Goal: Information Seeking & Learning: Learn about a topic

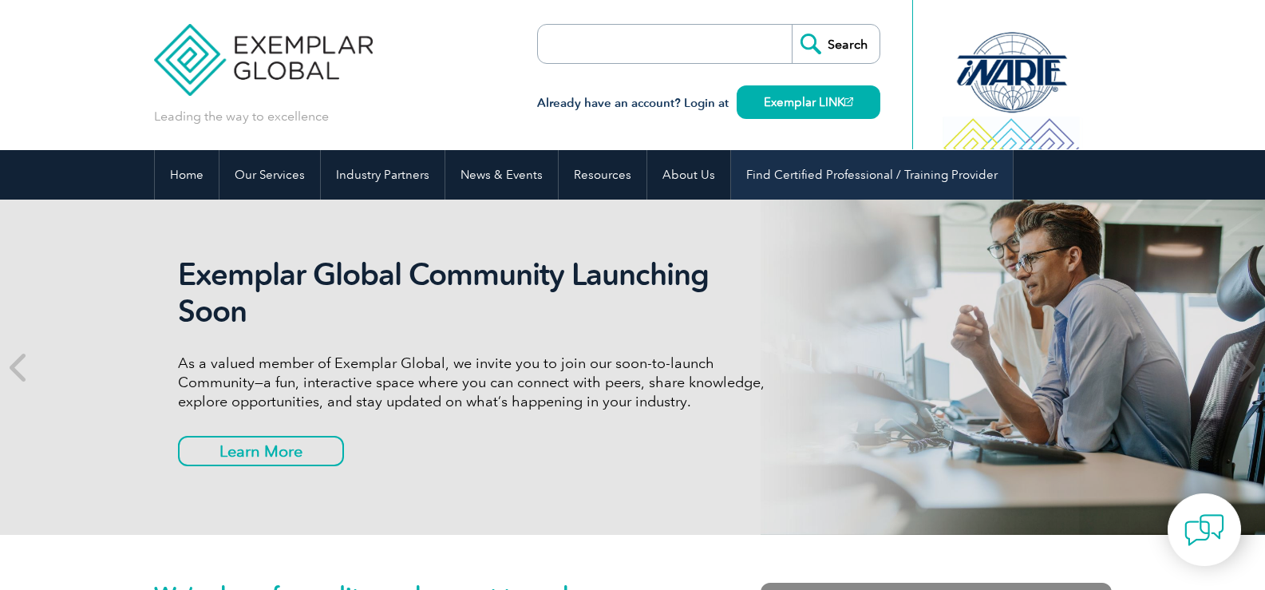
click at [842, 174] on link "Find Certified Professional / Training Provider" at bounding box center [872, 174] width 282 height 49
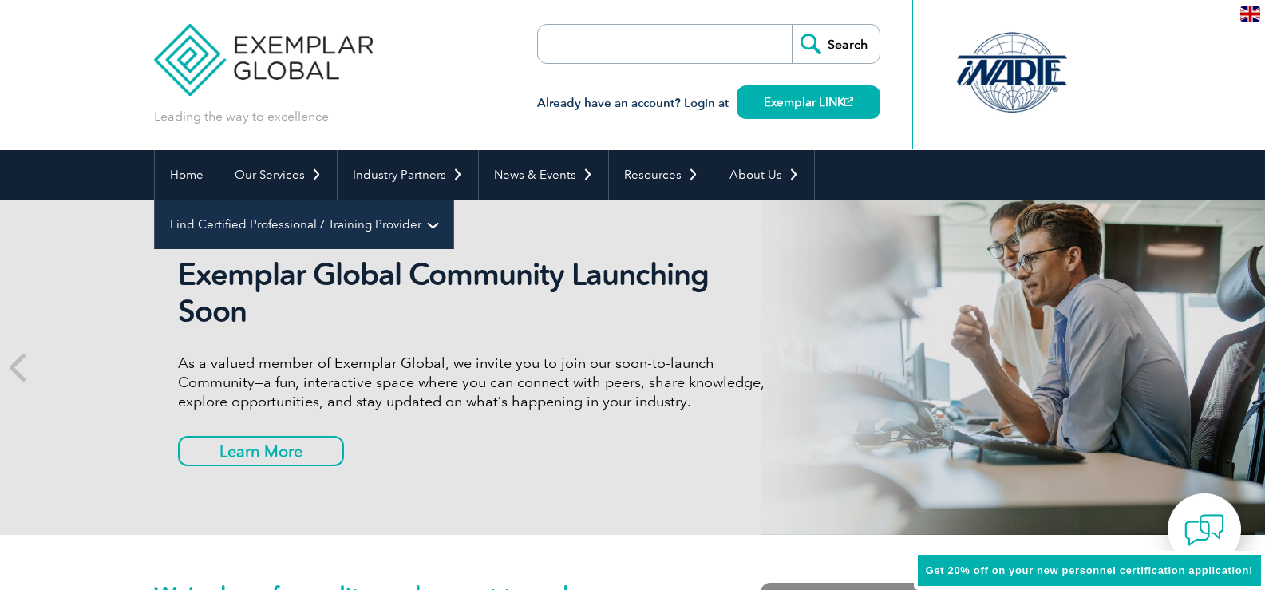
click at [453, 199] on link "Find Certified Professional / Training Provider" at bounding box center [304, 223] width 298 height 49
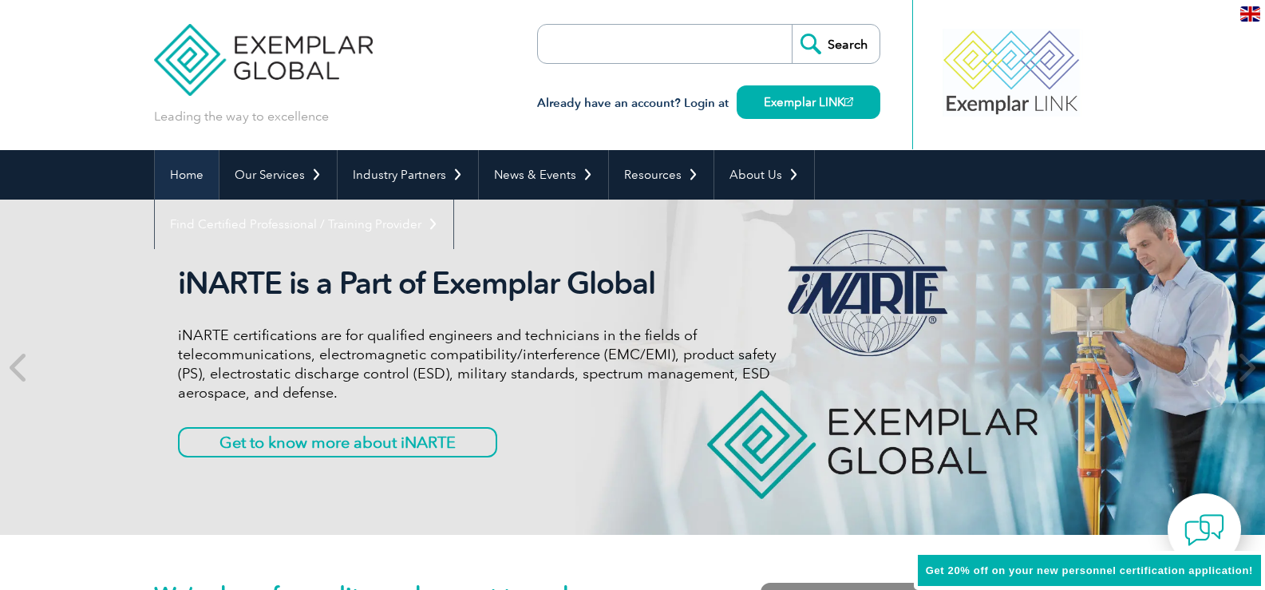
click at [172, 180] on link "Home" at bounding box center [187, 174] width 64 height 49
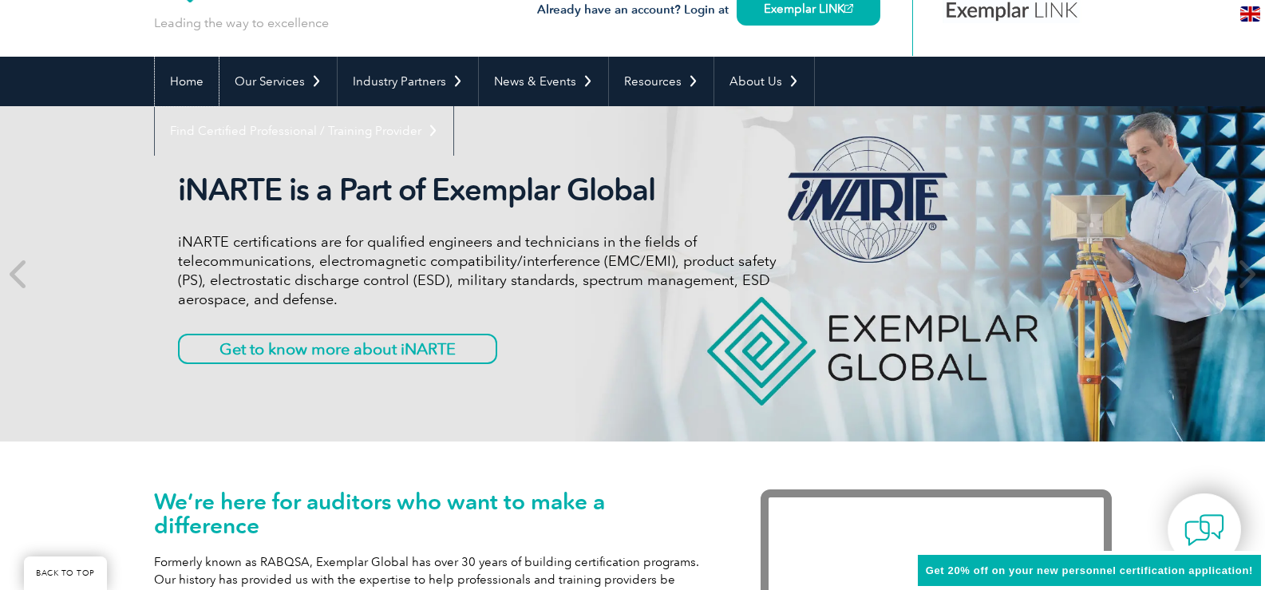
scroll to position [558, 0]
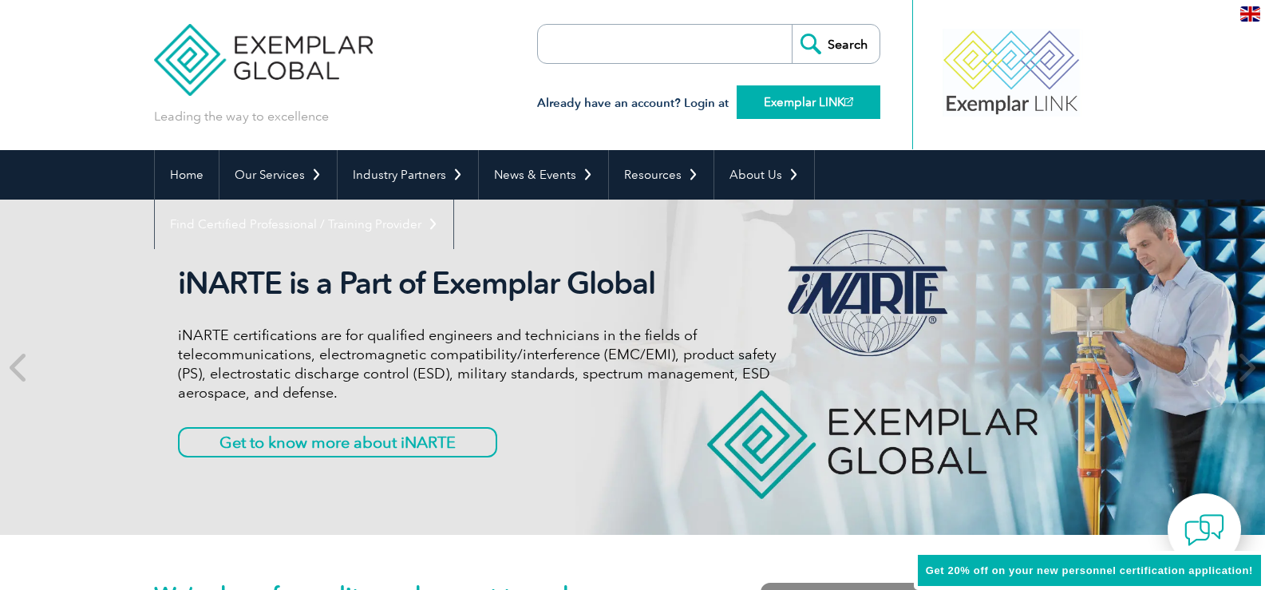
click at [813, 110] on link "Exemplar LINK" at bounding box center [808, 102] width 144 height 34
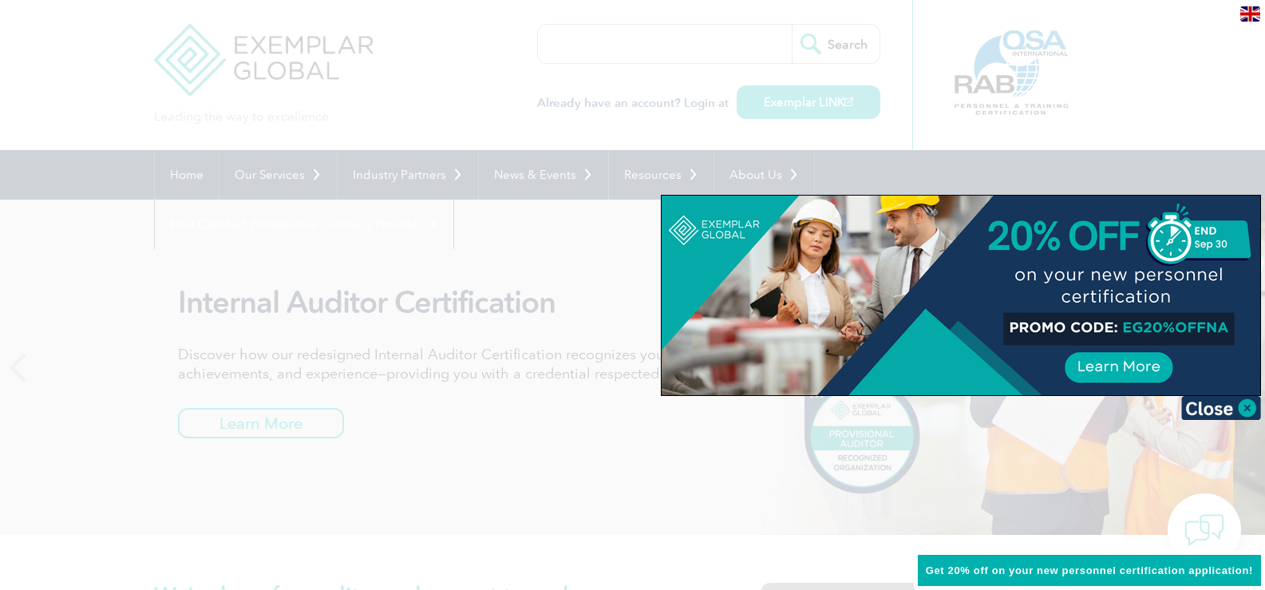
click at [201, 180] on div at bounding box center [632, 295] width 1265 height 590
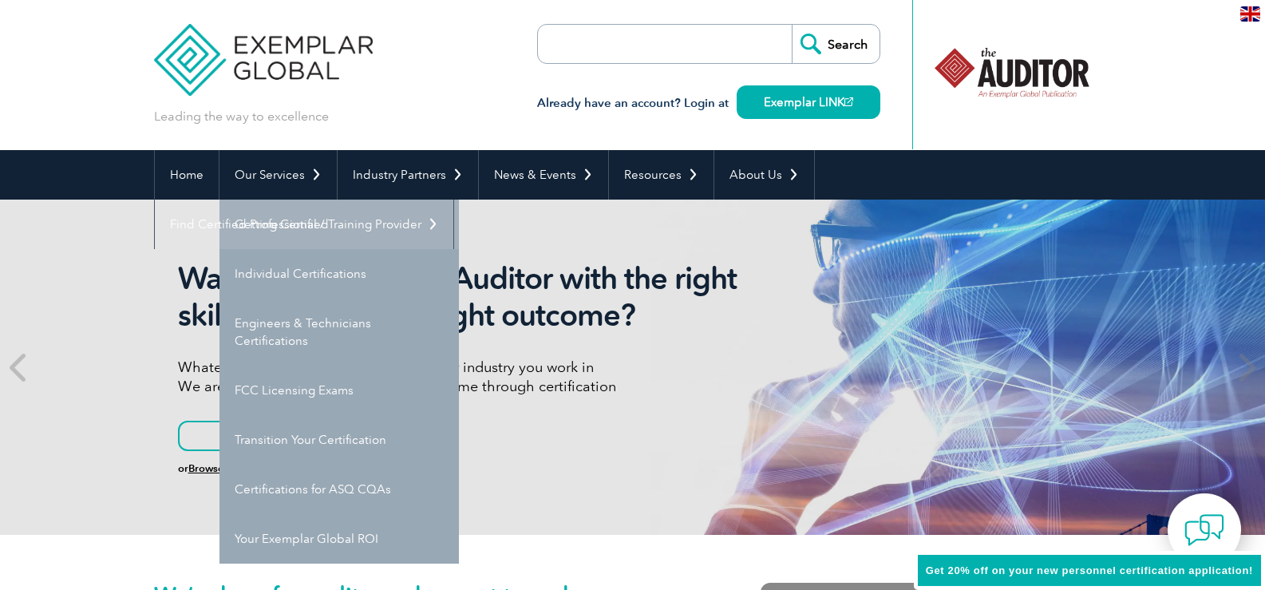
click at [299, 219] on link "Getting Certified" at bounding box center [338, 223] width 239 height 49
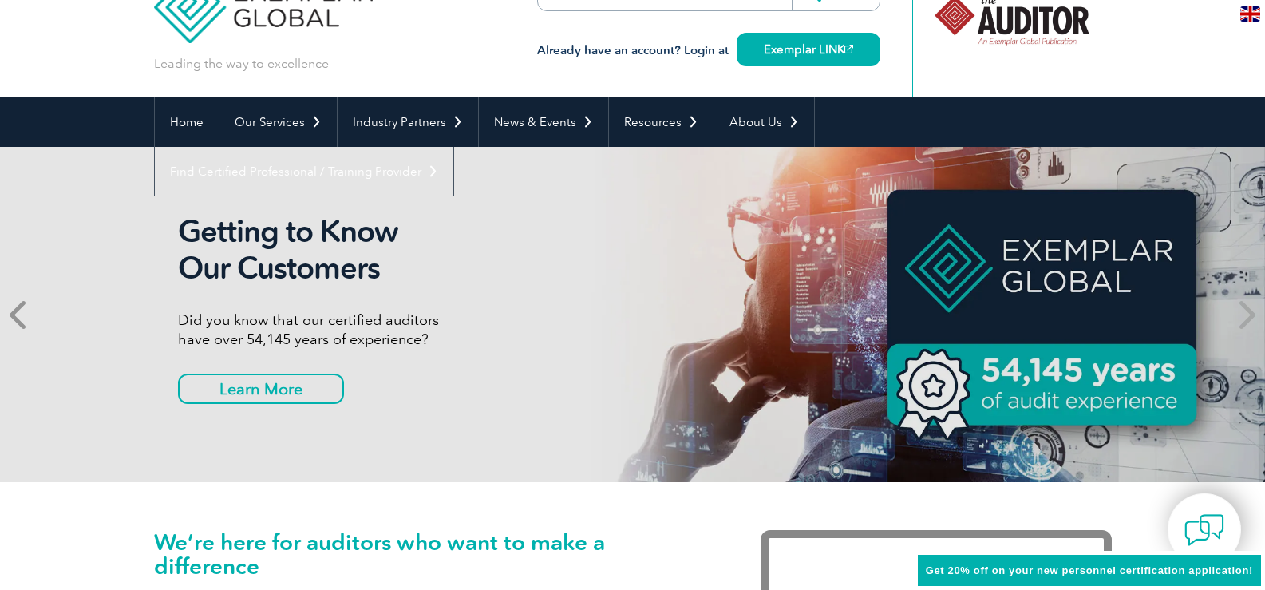
scroll to position [80, 0]
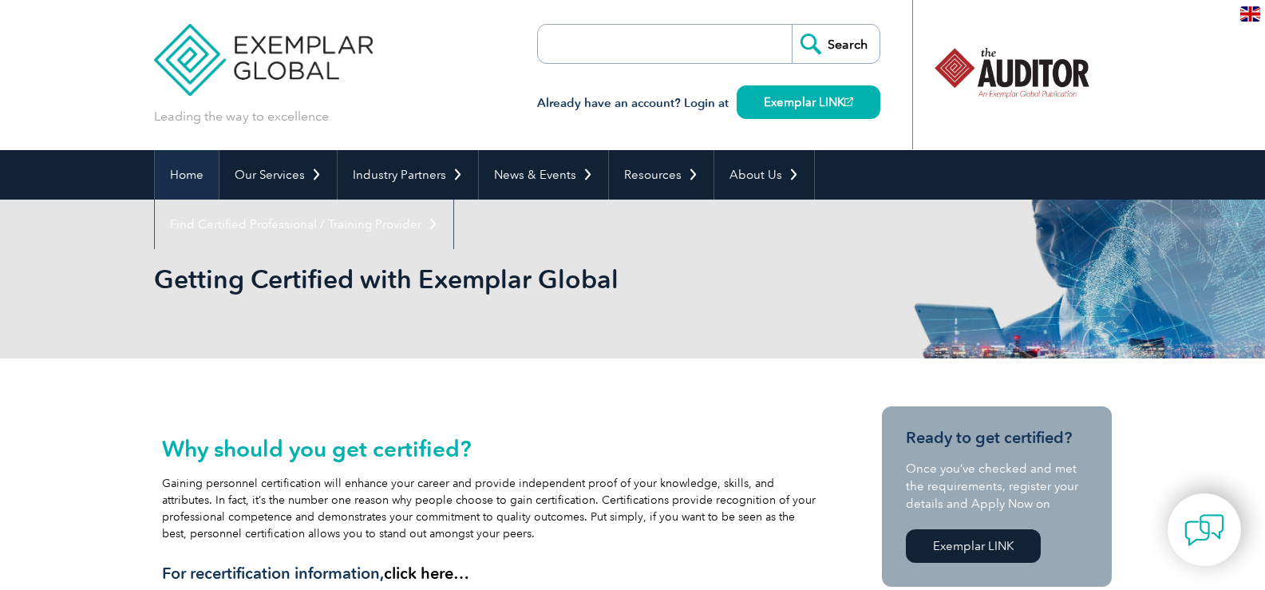
click at [193, 175] on link "Home" at bounding box center [187, 174] width 64 height 49
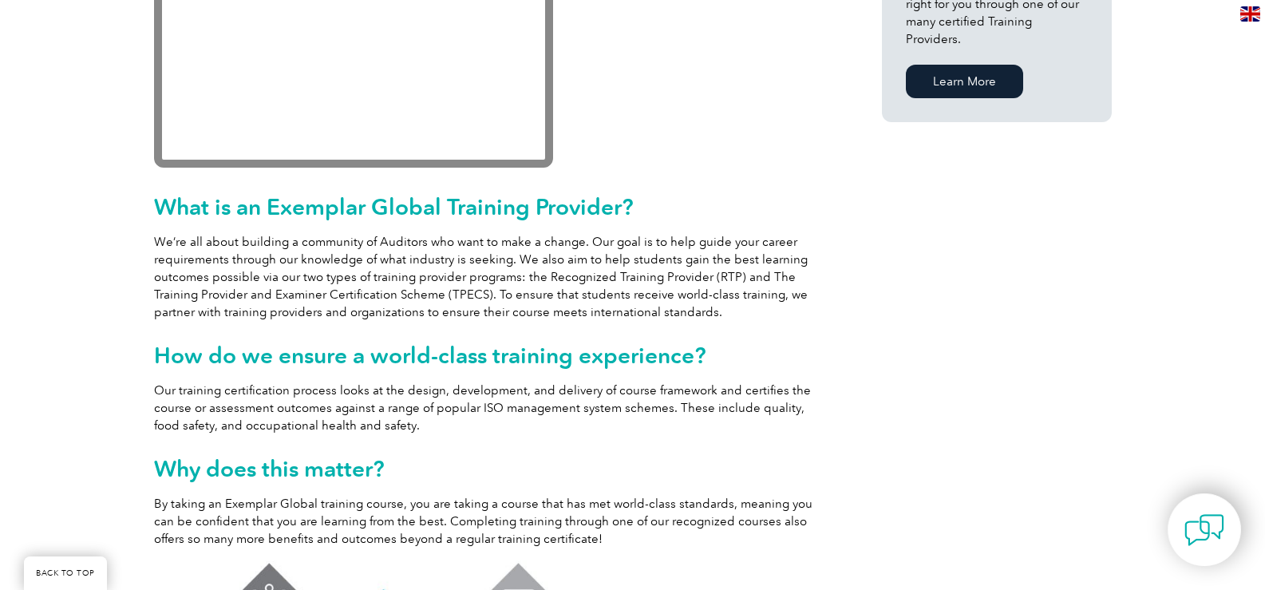
scroll to position [558, 0]
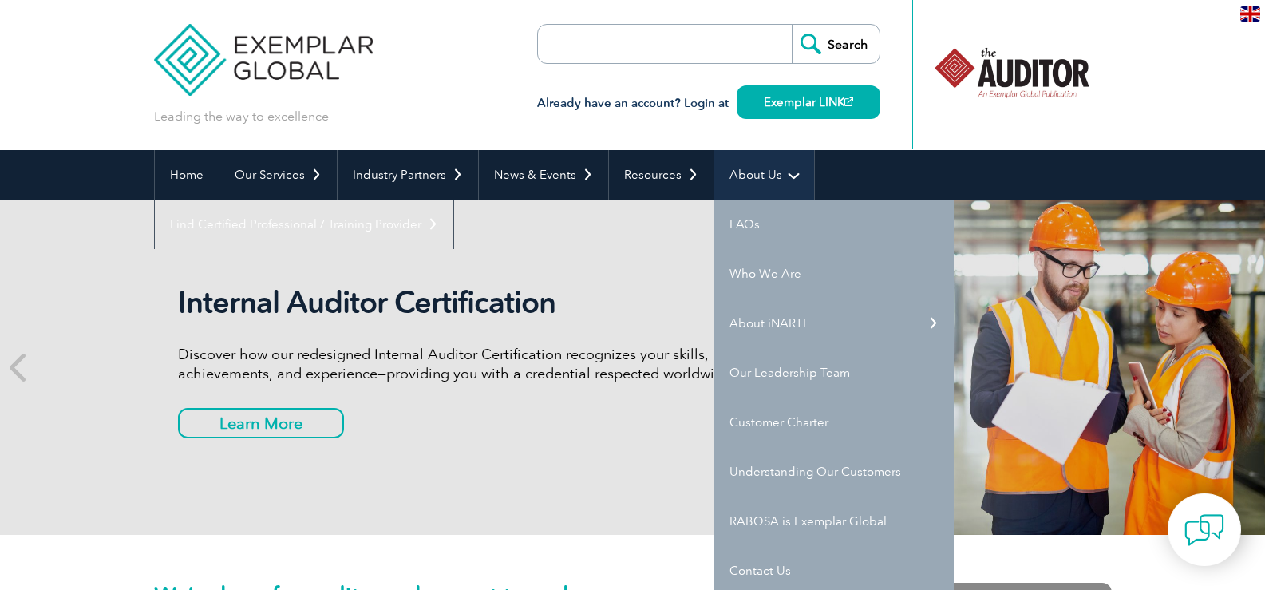
click at [756, 165] on link "About Us" at bounding box center [764, 174] width 100 height 49
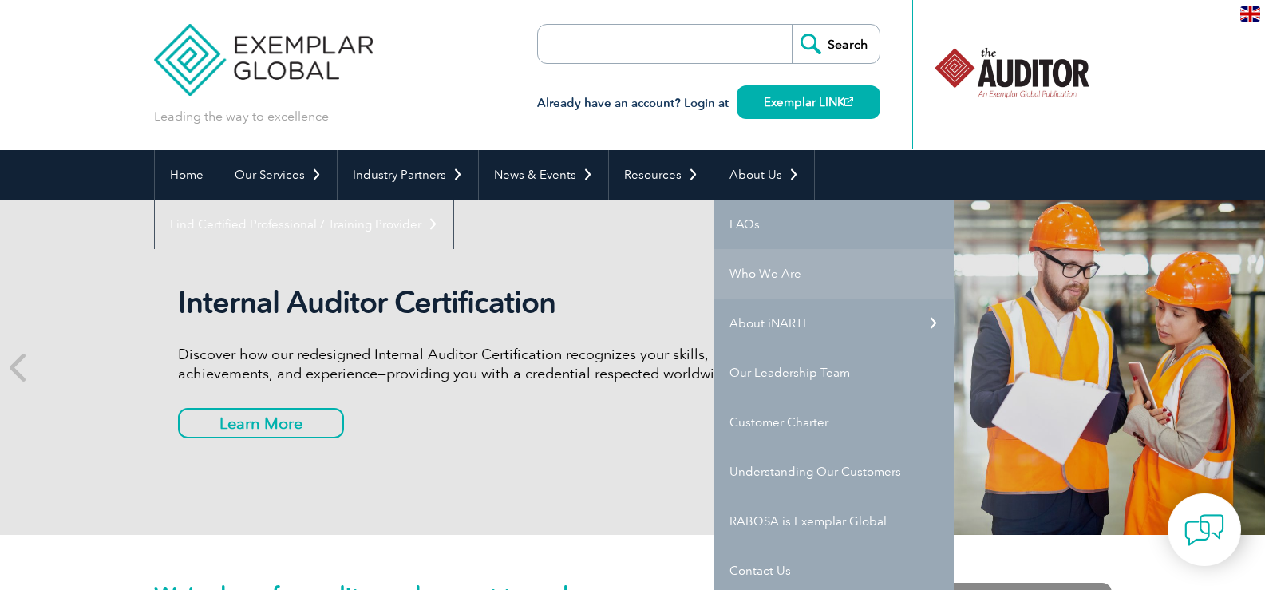
click at [753, 275] on link "Who We Are" at bounding box center [833, 273] width 239 height 49
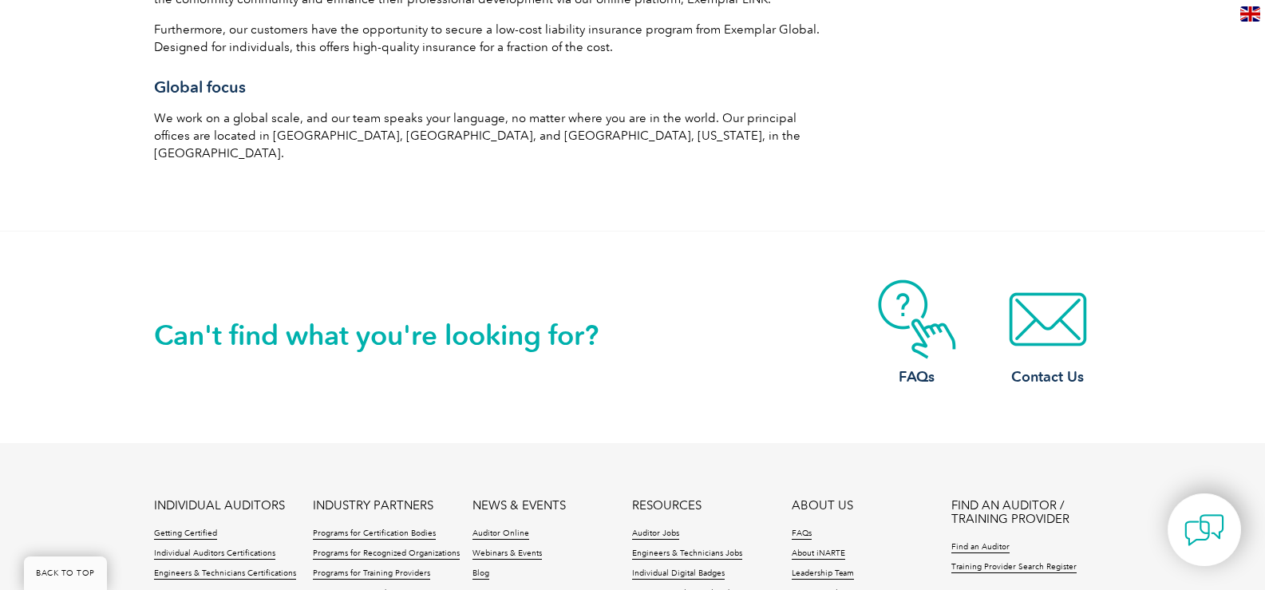
scroll to position [2551, 0]
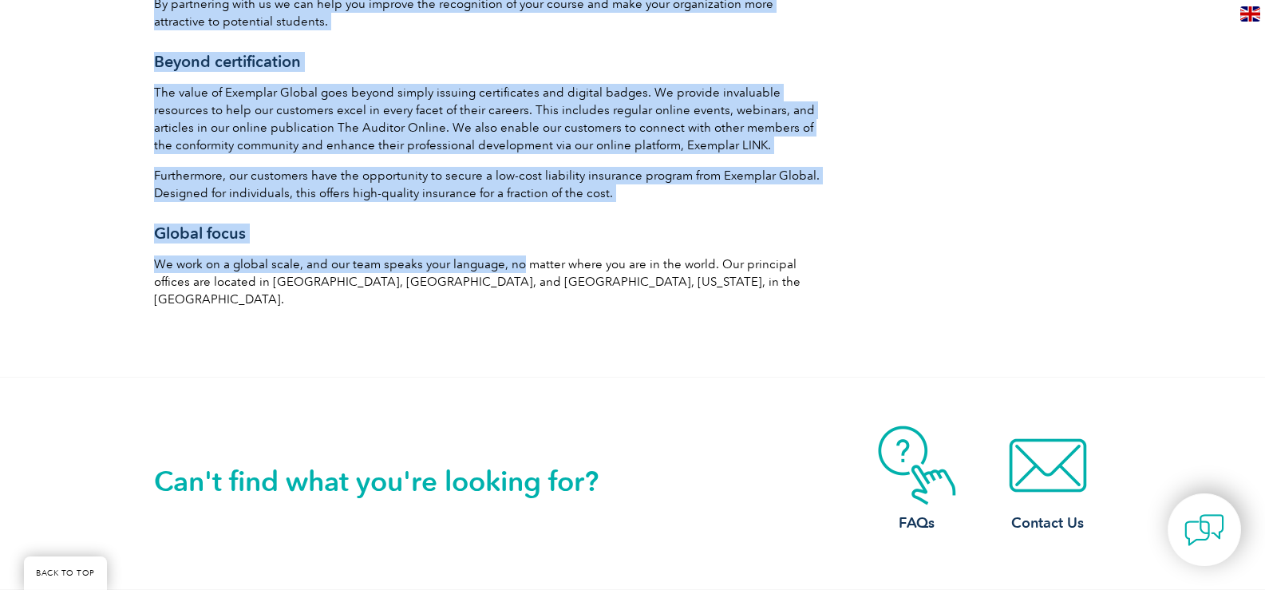
drag, startPoint x: 151, startPoint y: 239, endPoint x: 519, endPoint y: 250, distance: 367.9
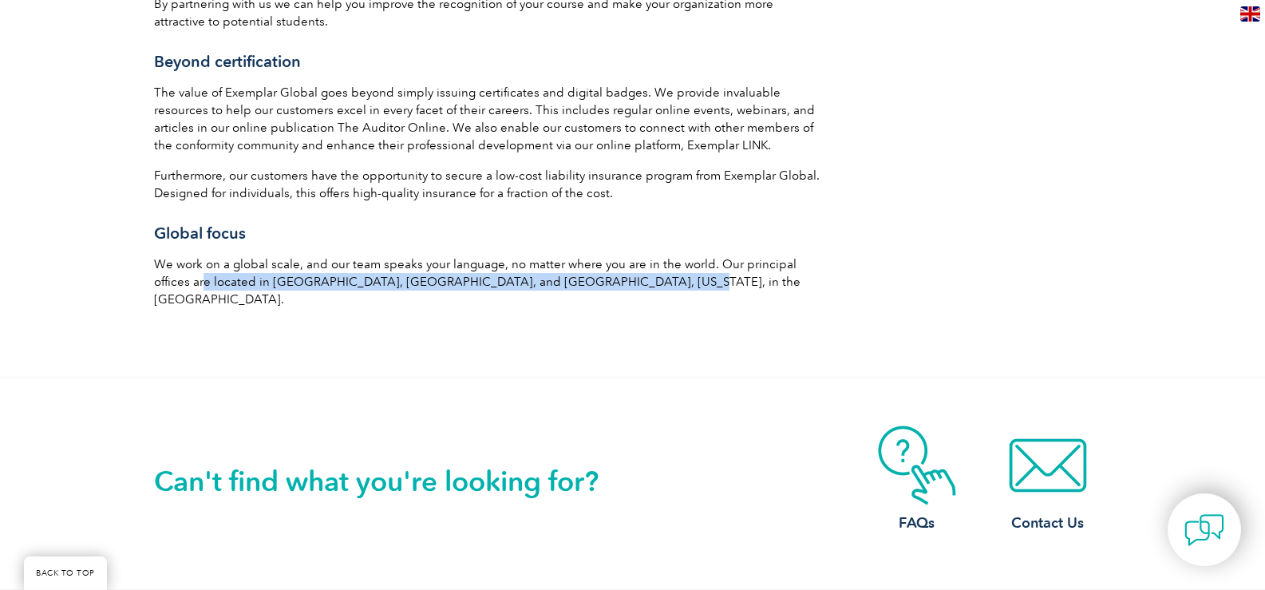
drag, startPoint x: 164, startPoint y: 267, endPoint x: 598, endPoint y: 269, distance: 433.2
click at [598, 269] on p "We work on a global scale, and our team speaks your language, no matter where y…" at bounding box center [489, 281] width 670 height 53
drag, startPoint x: 608, startPoint y: 286, endPoint x: 650, endPoint y: 294, distance: 43.2
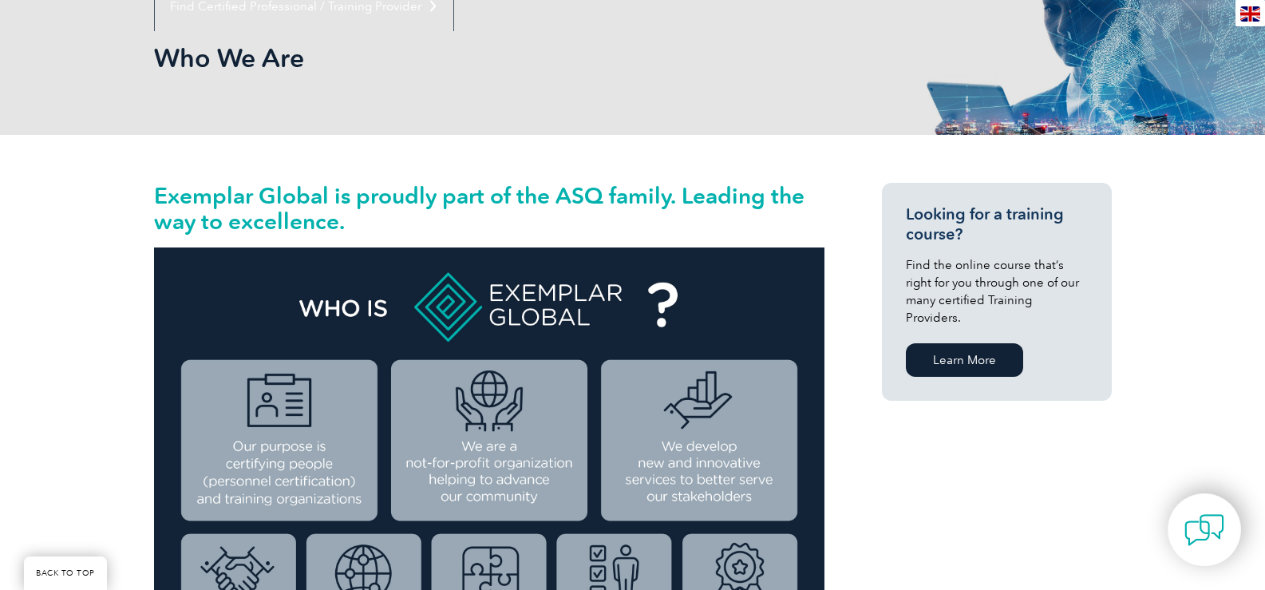
scroll to position [0, 0]
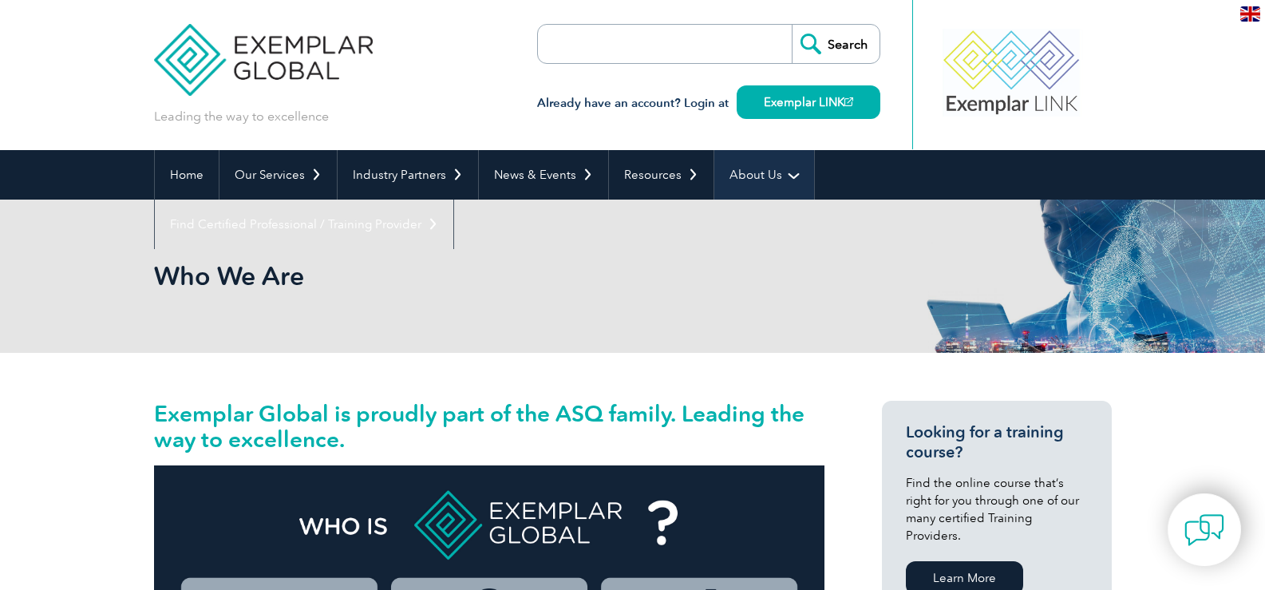
click at [751, 180] on link "About Us" at bounding box center [764, 174] width 100 height 49
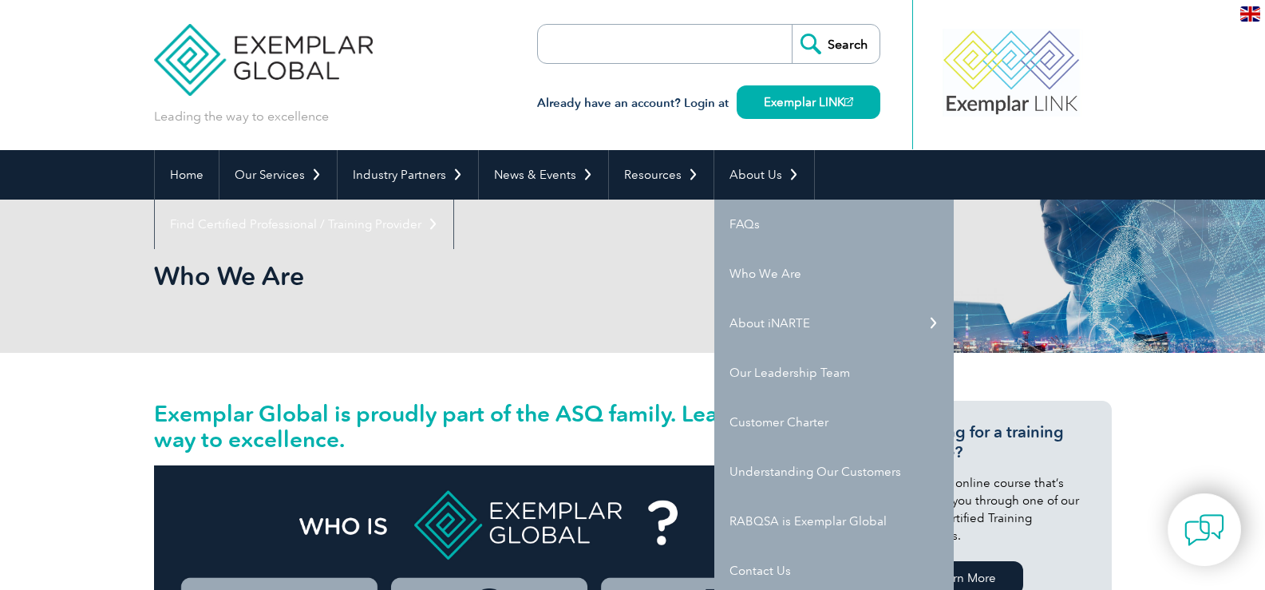
click at [609, 39] on input "search" at bounding box center [630, 44] width 168 height 38
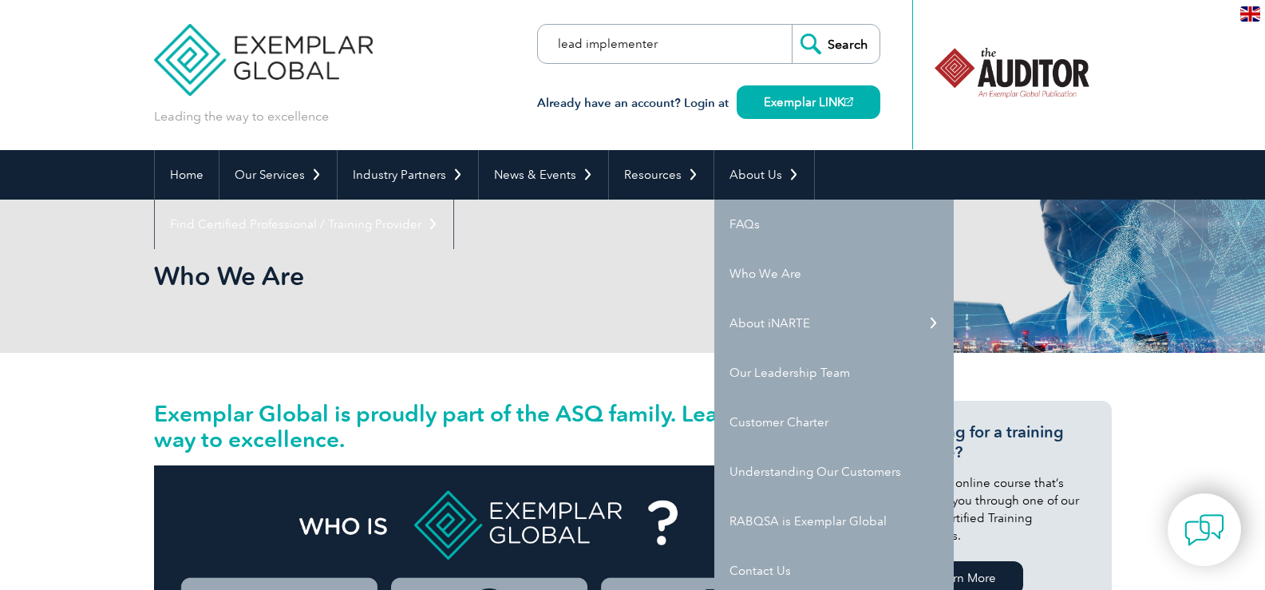
type input "lead implementer"
click at [791, 25] on input "Search" at bounding box center [835, 44] width 88 height 38
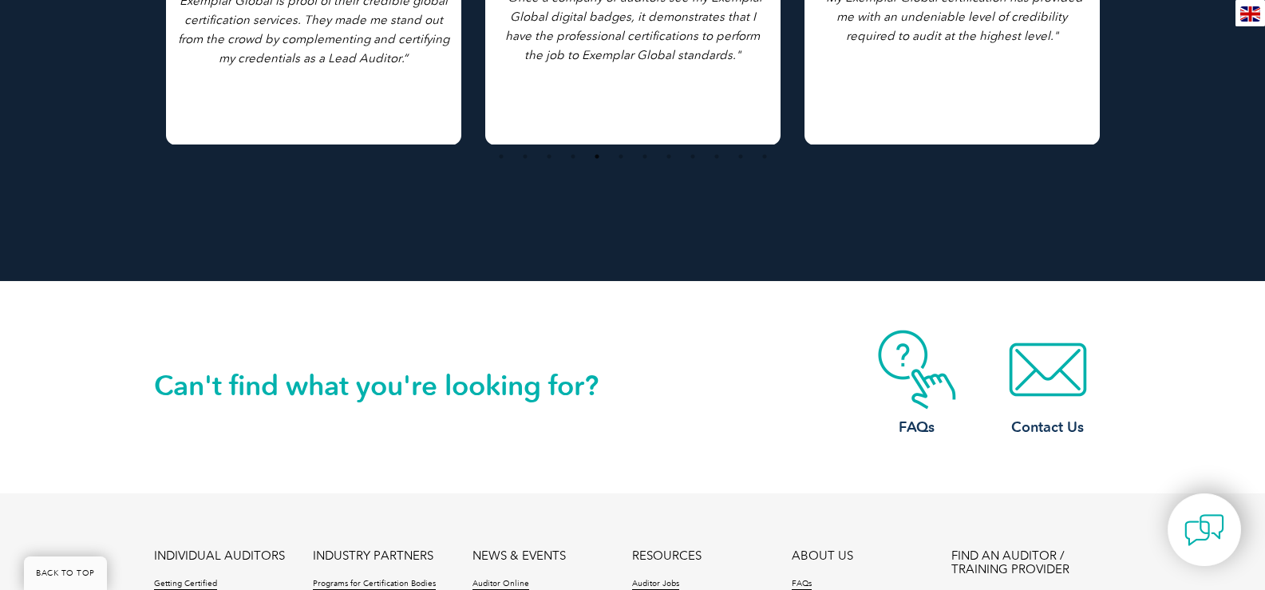
scroll to position [3789, 0]
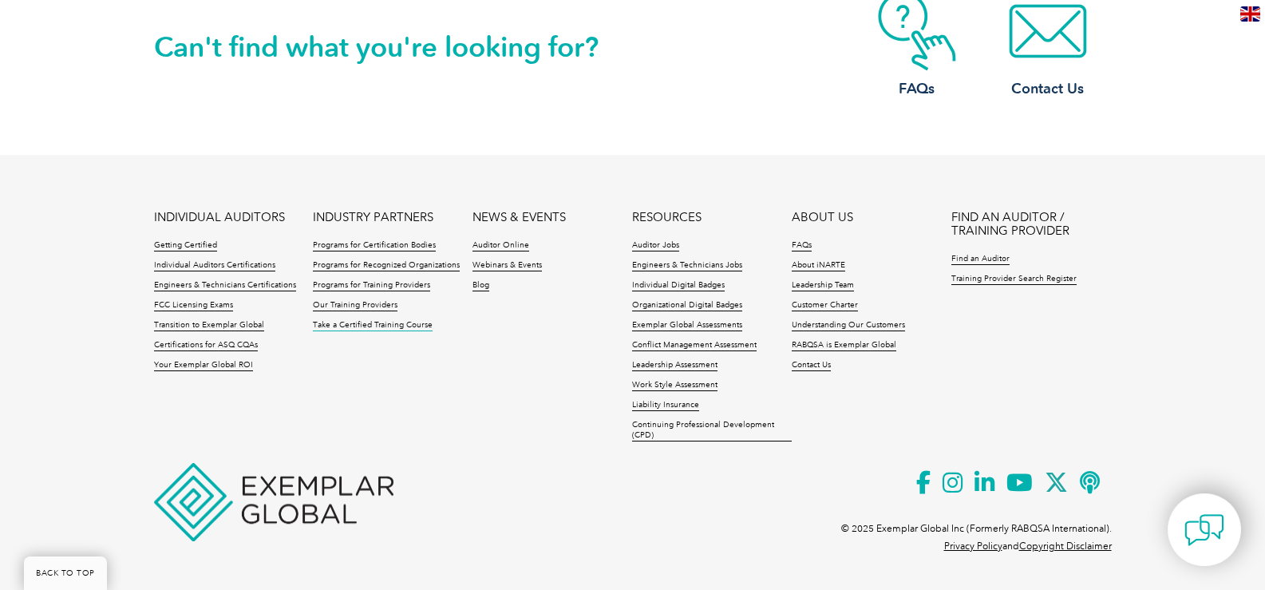
click at [361, 326] on link "Take a Certified Training Course" at bounding box center [373, 325] width 120 height 11
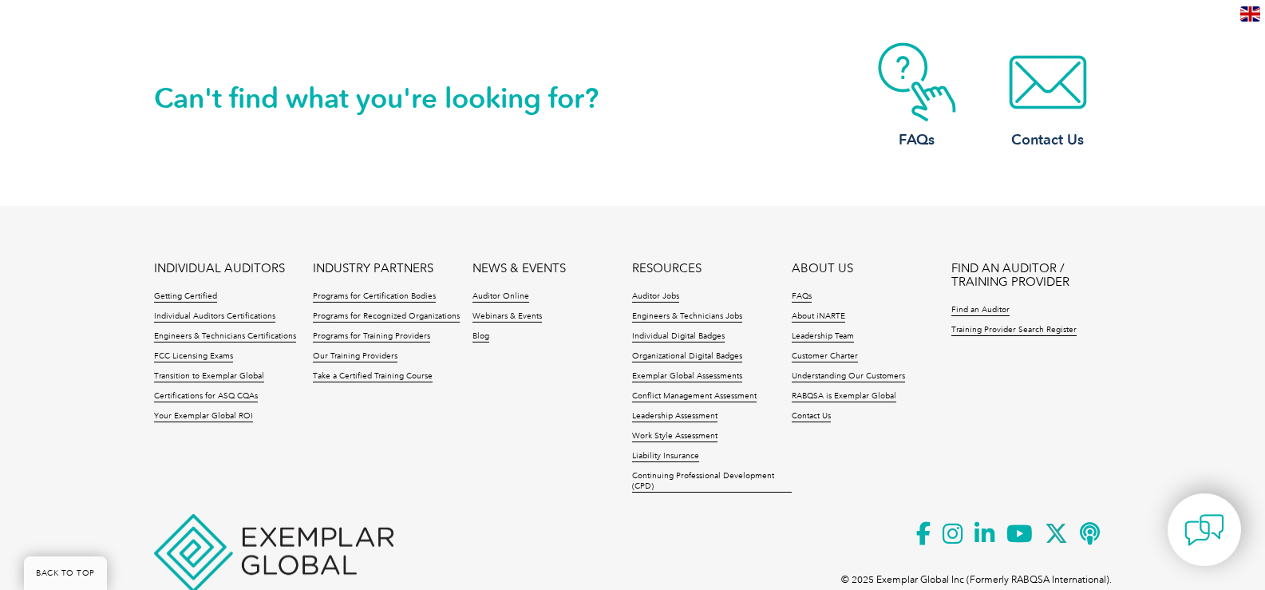
scroll to position [3789, 0]
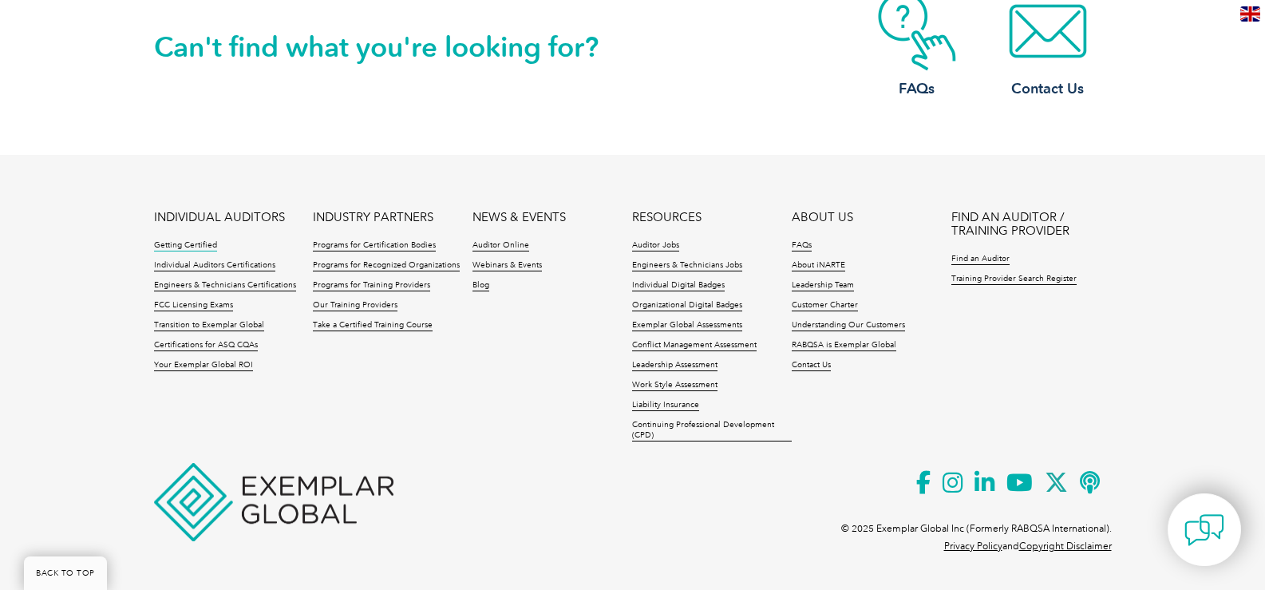
click at [196, 251] on link "Getting Certified" at bounding box center [185, 245] width 63 height 11
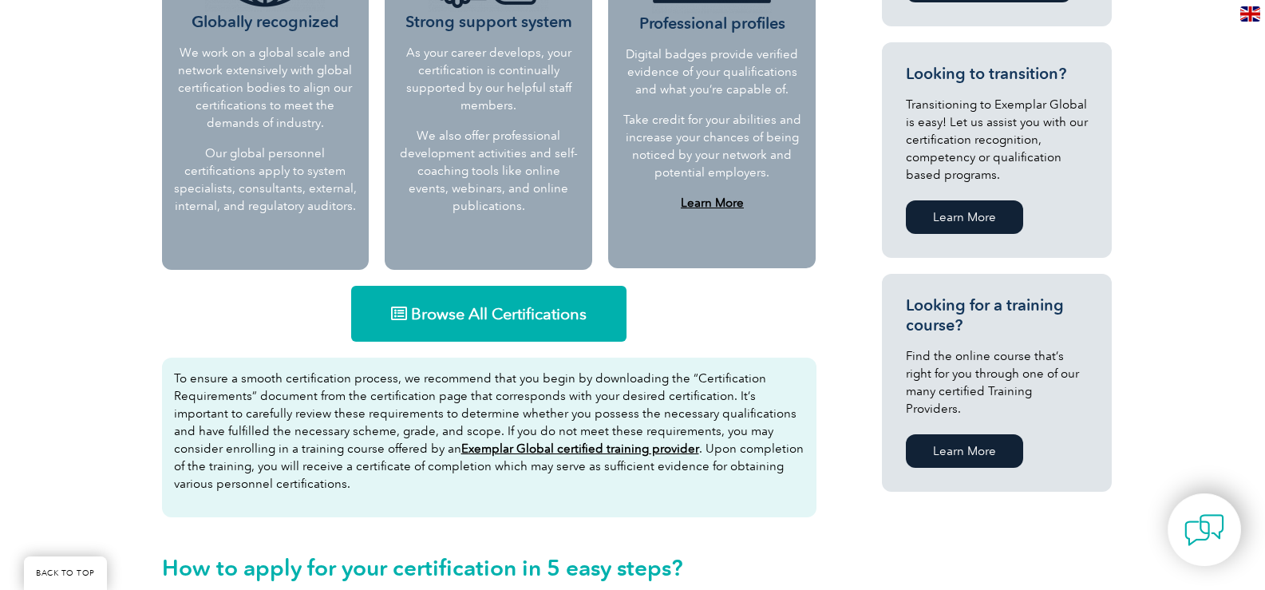
scroll to position [878, 0]
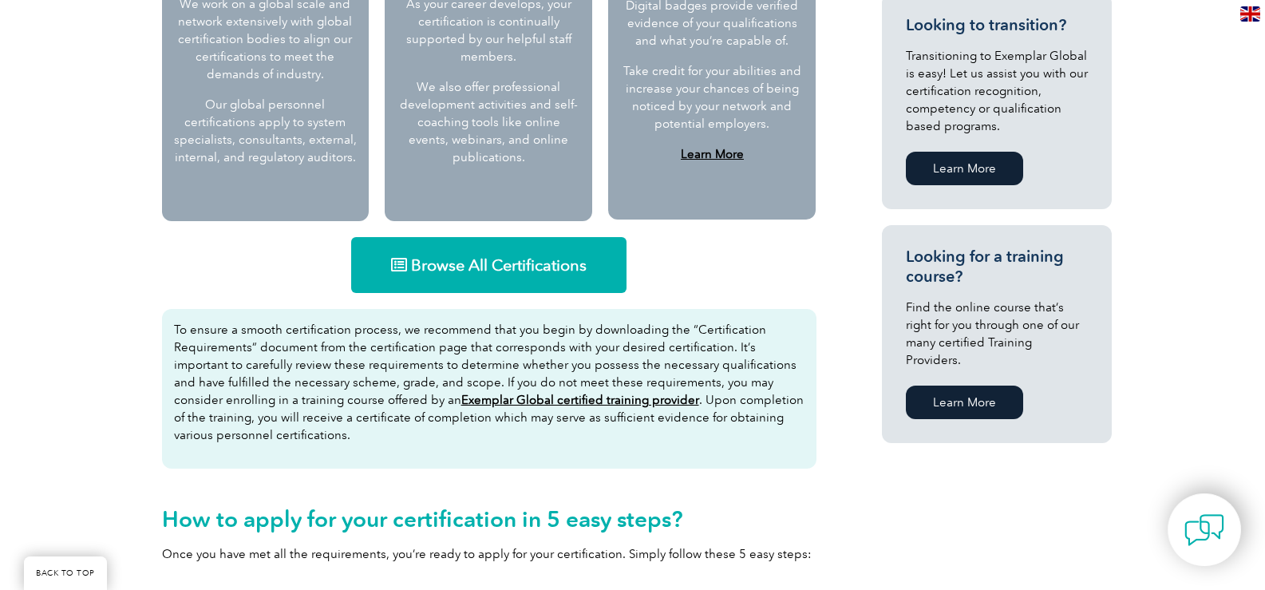
click at [453, 269] on span "Browse All Certifications" at bounding box center [499, 265] width 176 height 16
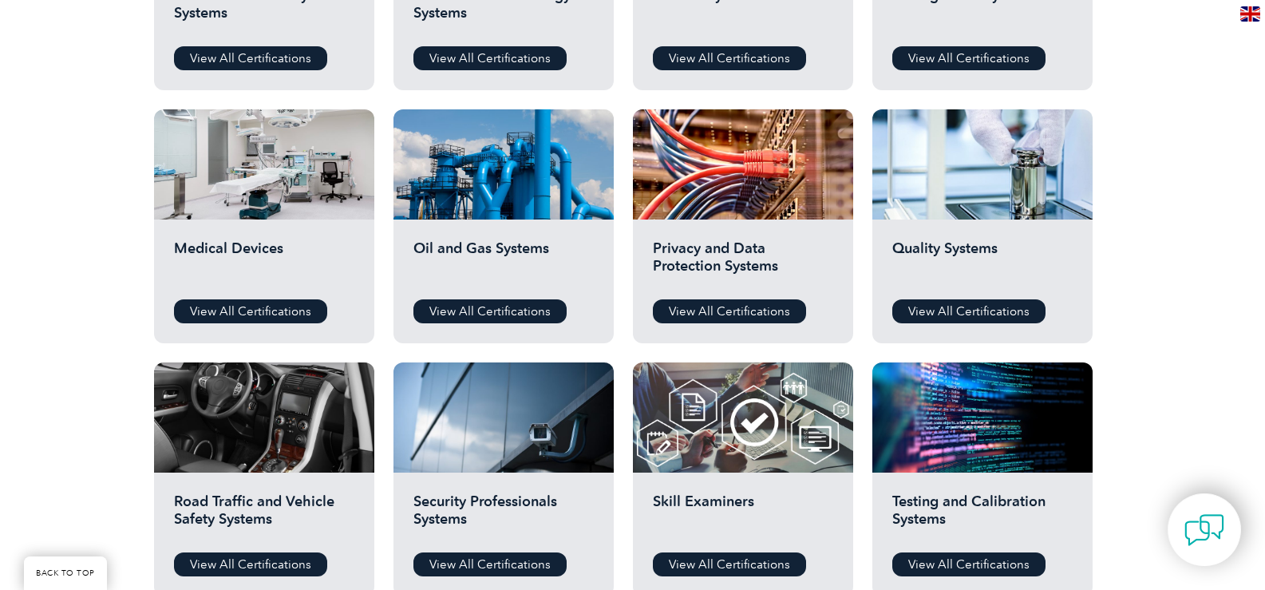
scroll to position [1037, 0]
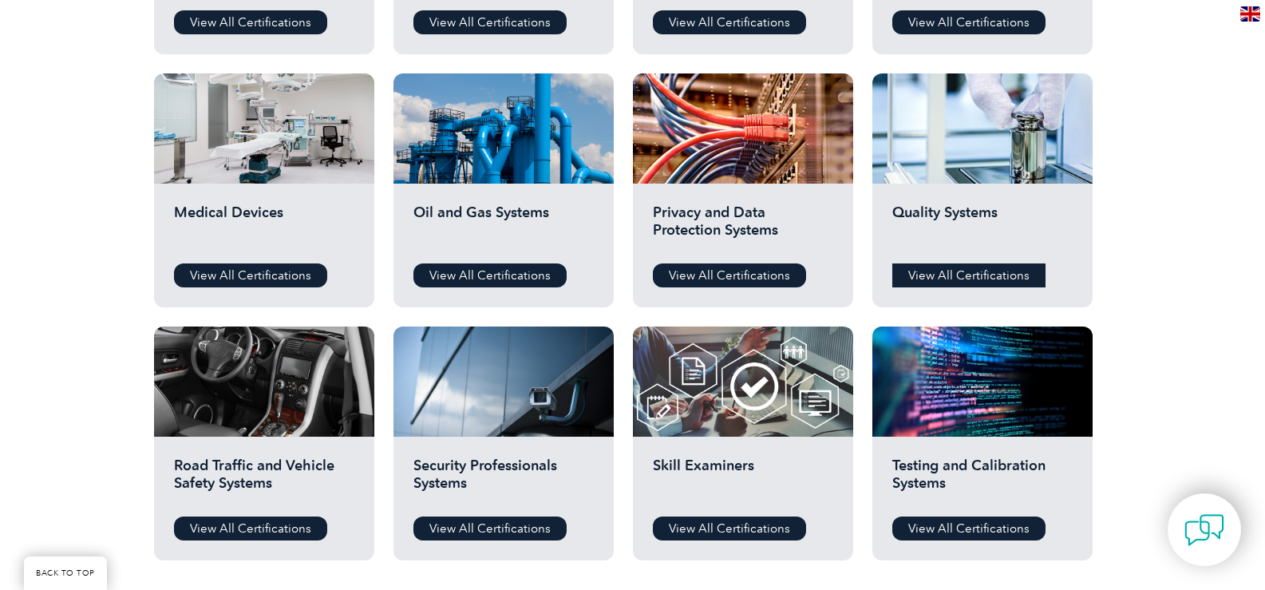
click at [974, 275] on link "View All Certifications" at bounding box center [968, 275] width 153 height 24
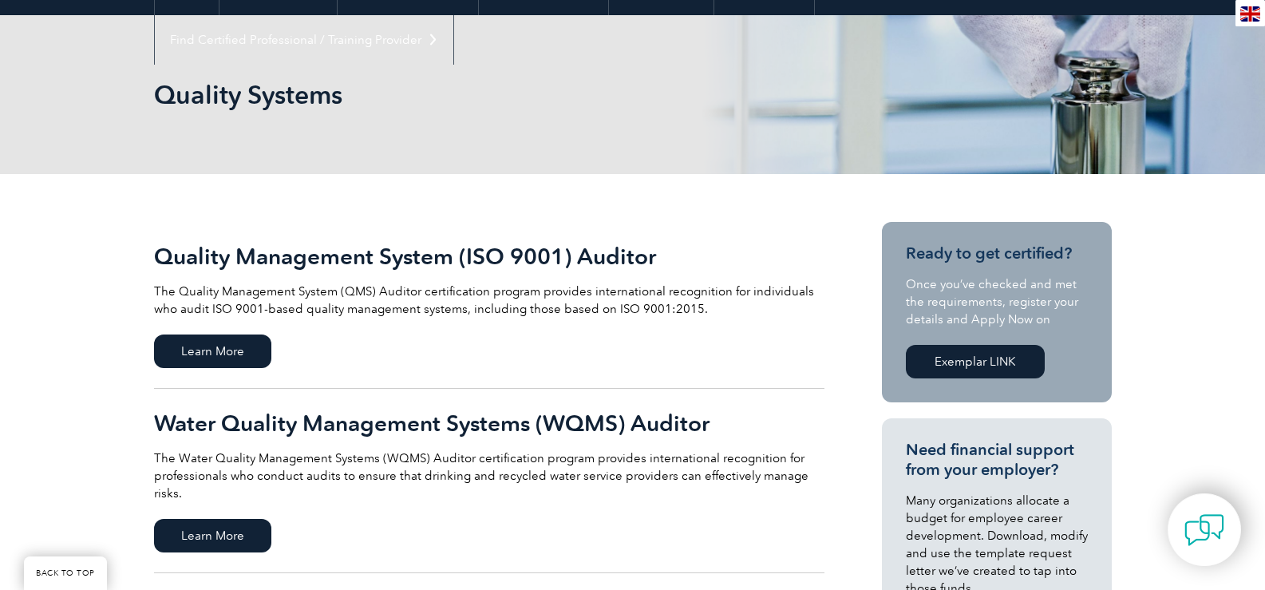
scroll to position [160, 0]
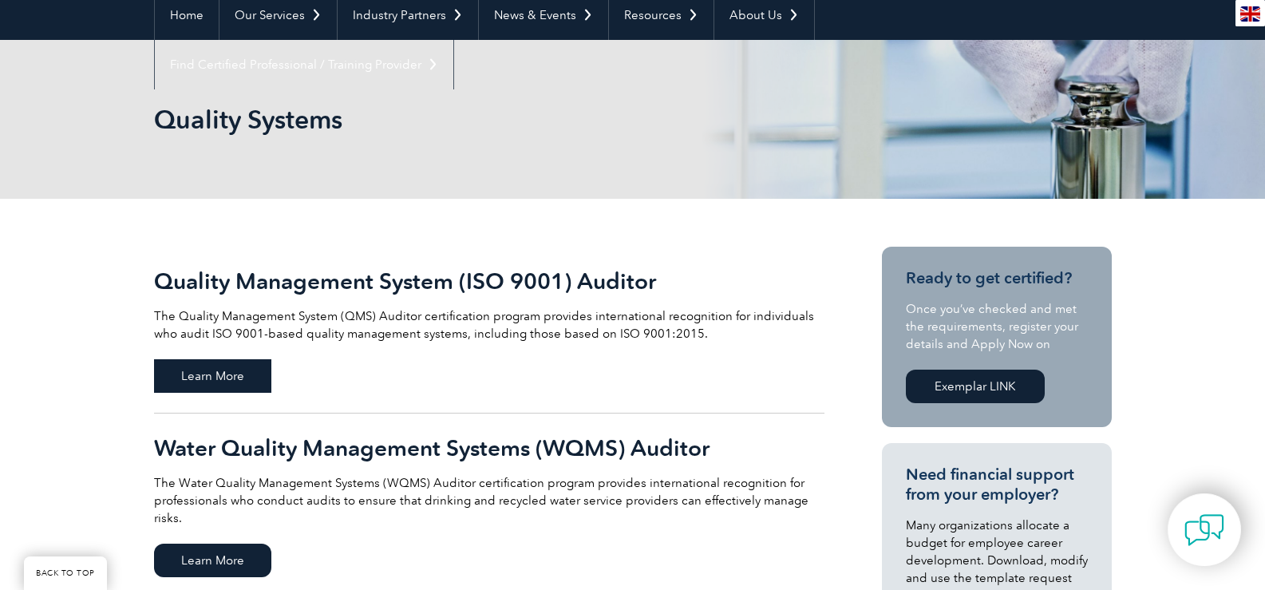
click at [227, 369] on span "Learn More" at bounding box center [212, 376] width 117 height 34
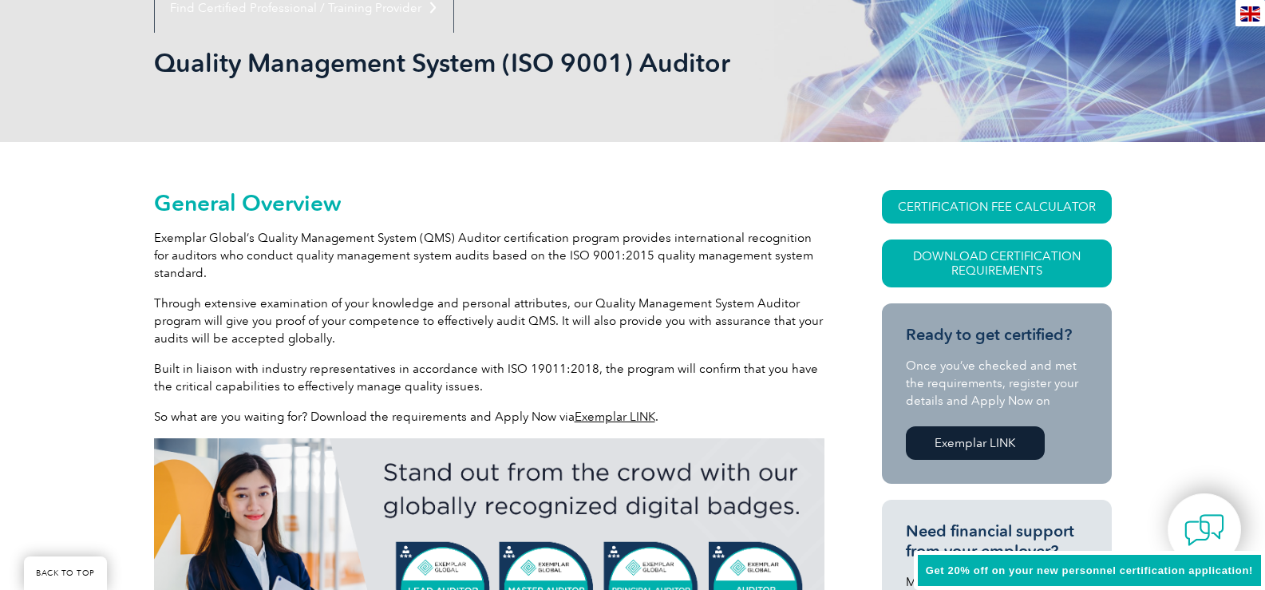
scroll to position [239, 0]
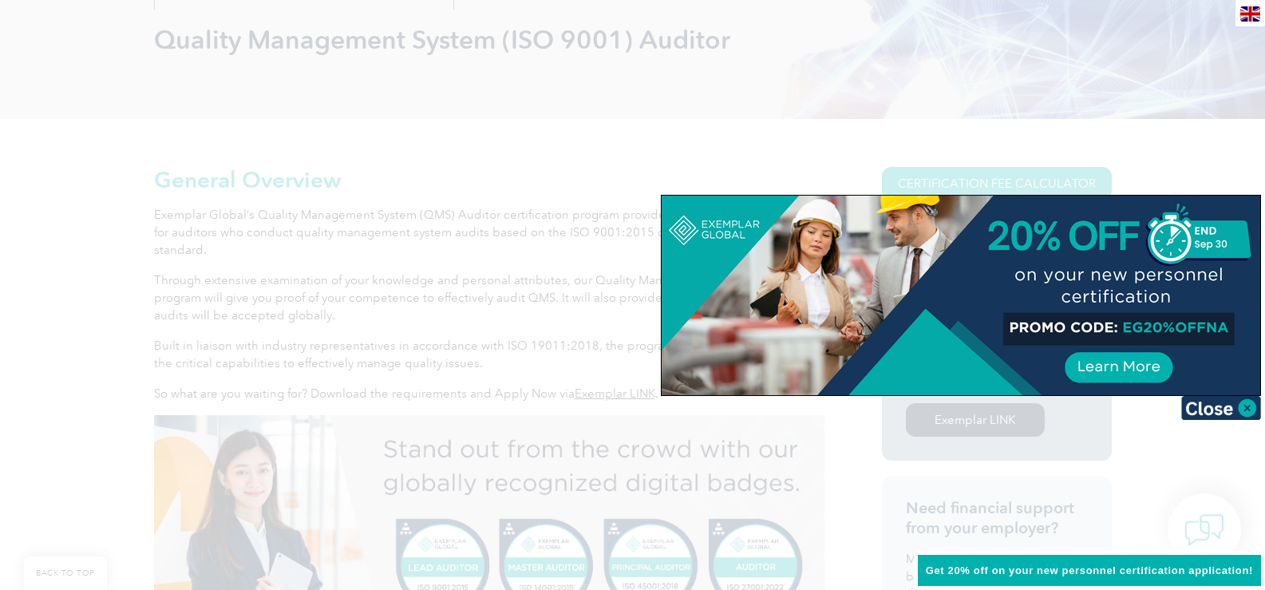
click at [957, 151] on div at bounding box center [632, 295] width 1265 height 590
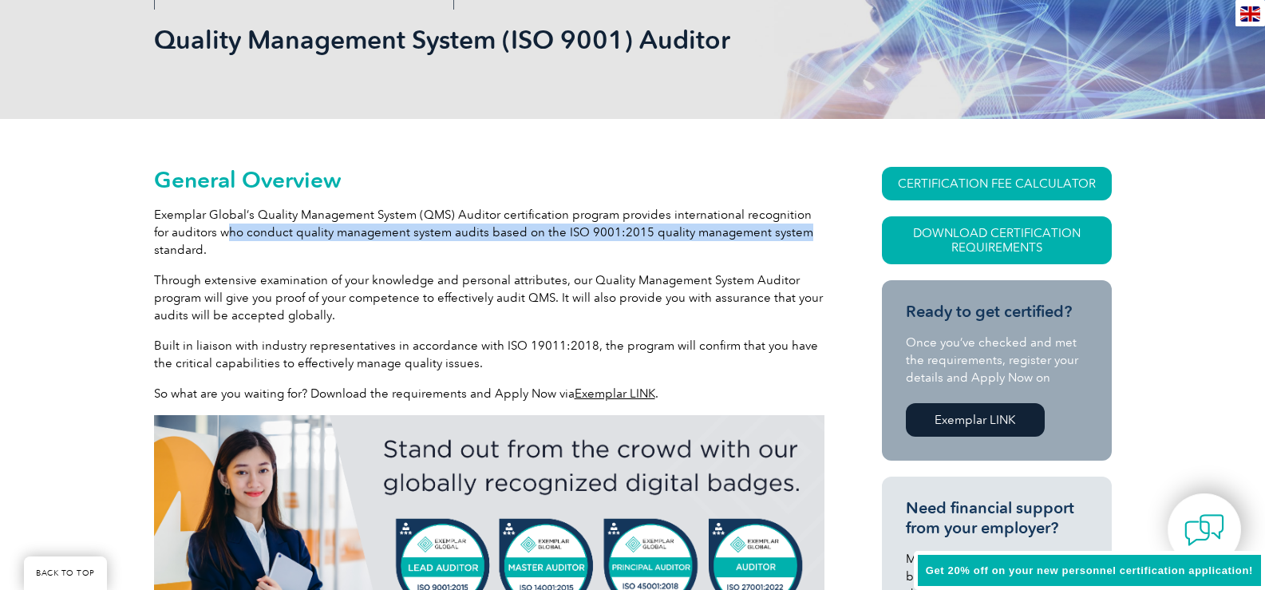
drag, startPoint x: 210, startPoint y: 235, endPoint x: 790, endPoint y: 230, distance: 580.0
click at [790, 230] on p "Exemplar Global’s Quality Management System (QMS) Auditor certification program…" at bounding box center [489, 232] width 670 height 53
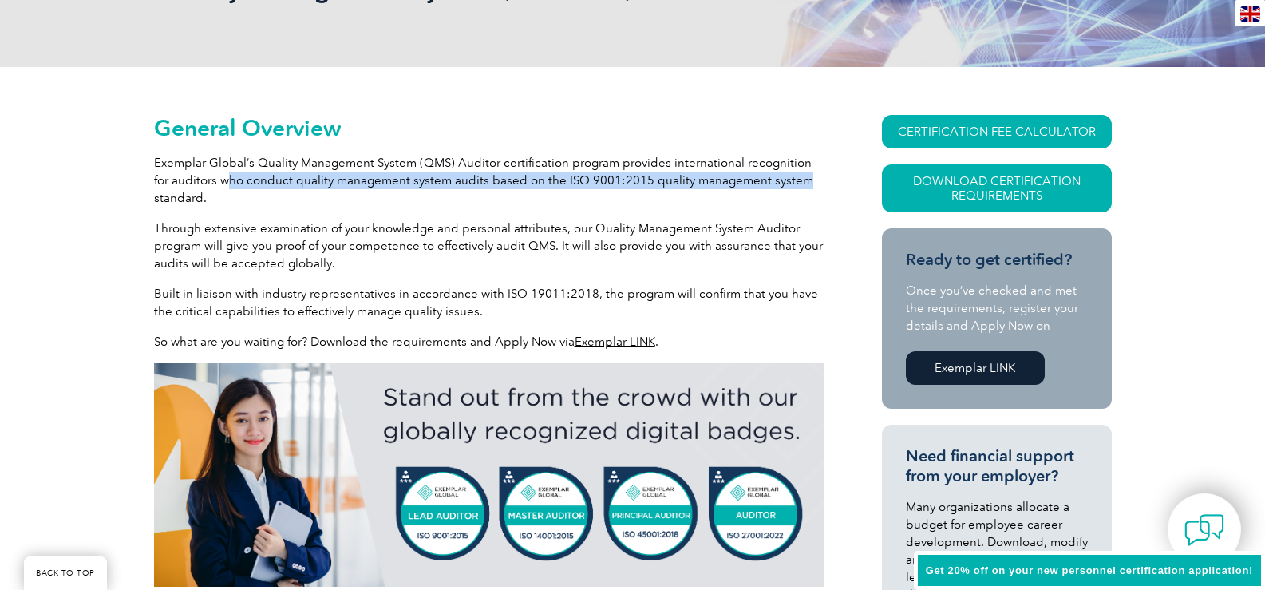
scroll to position [319, 0]
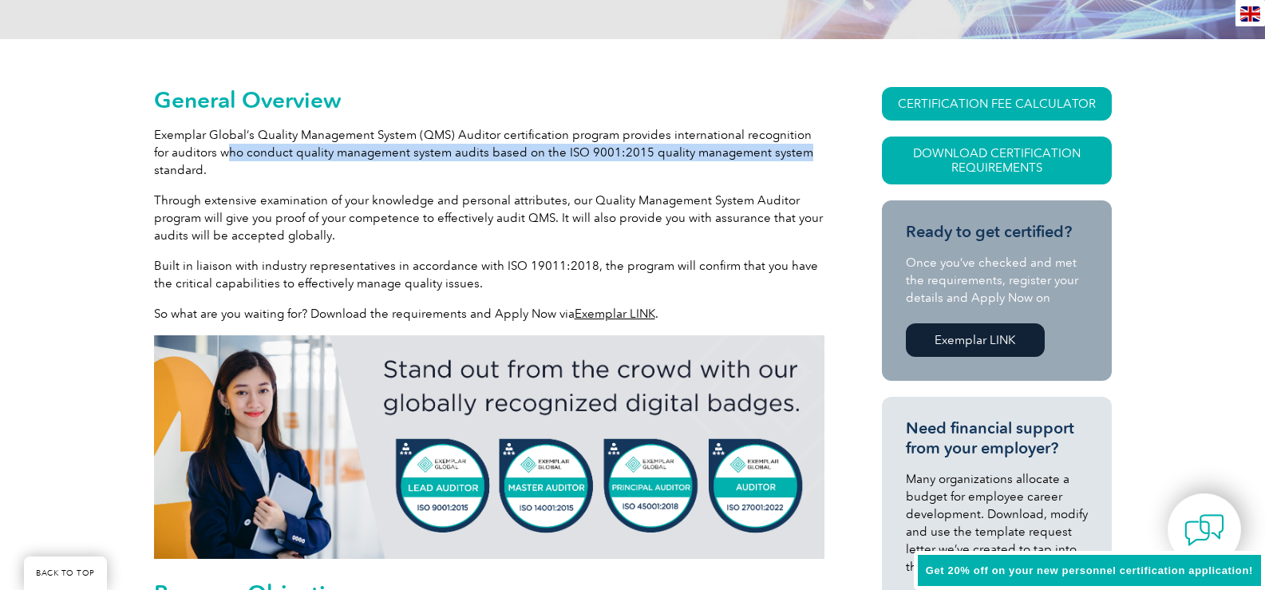
click at [624, 315] on link "Exemplar LINK" at bounding box center [614, 313] width 81 height 14
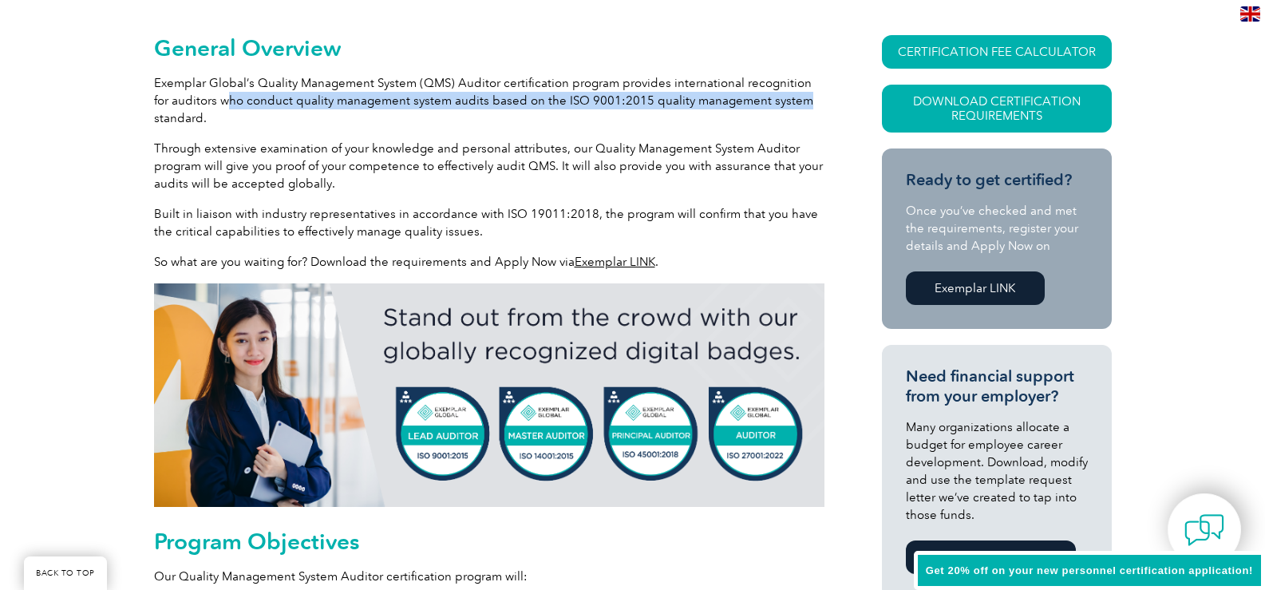
scroll to position [399, 0]
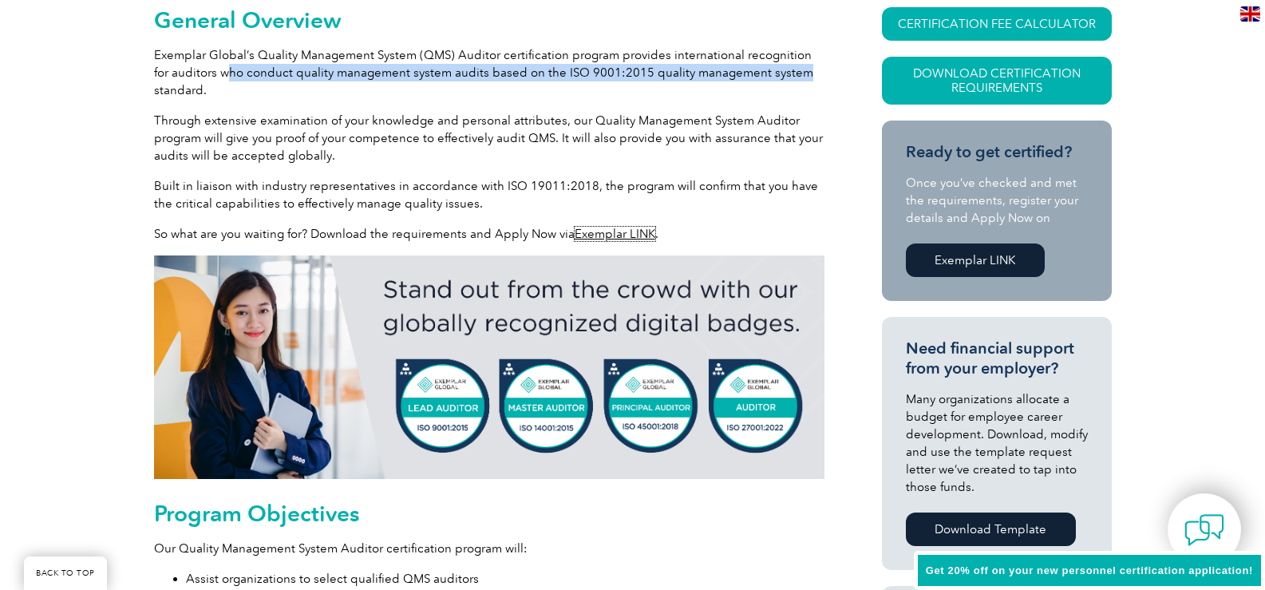
click at [598, 240] on link "Exemplar LINK" at bounding box center [614, 234] width 81 height 14
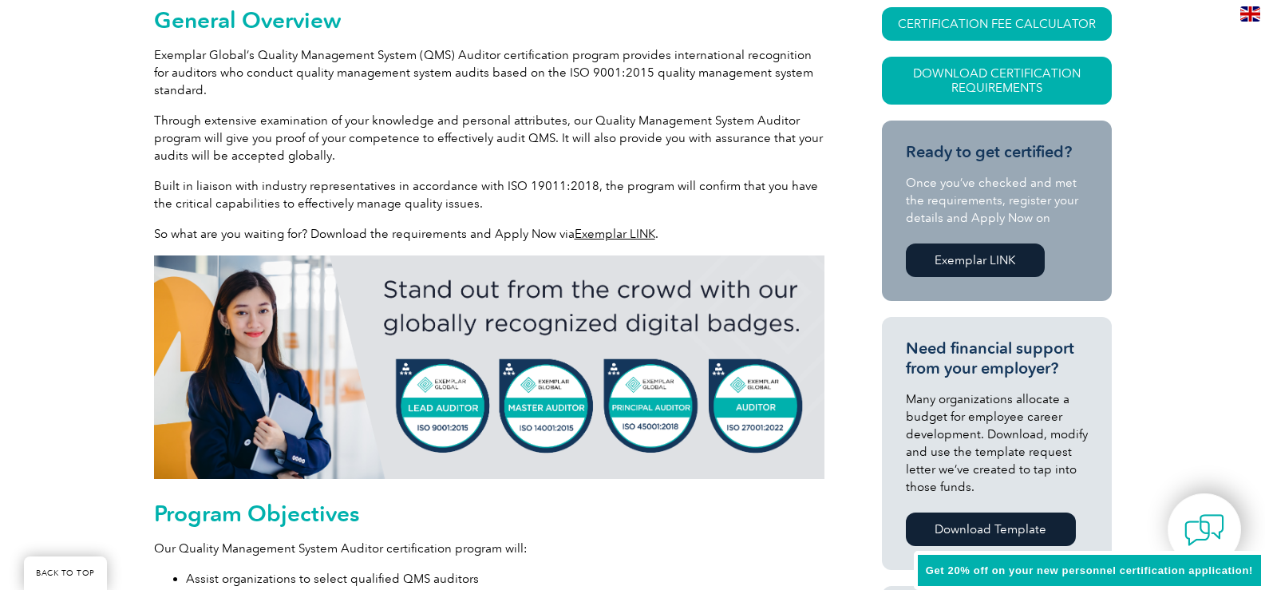
click at [602, 242] on p "So what are you waiting for? Download the requirements and Apply Now via Exempl…" at bounding box center [489, 234] width 670 height 18
